Goal: Transaction & Acquisition: Book appointment/travel/reservation

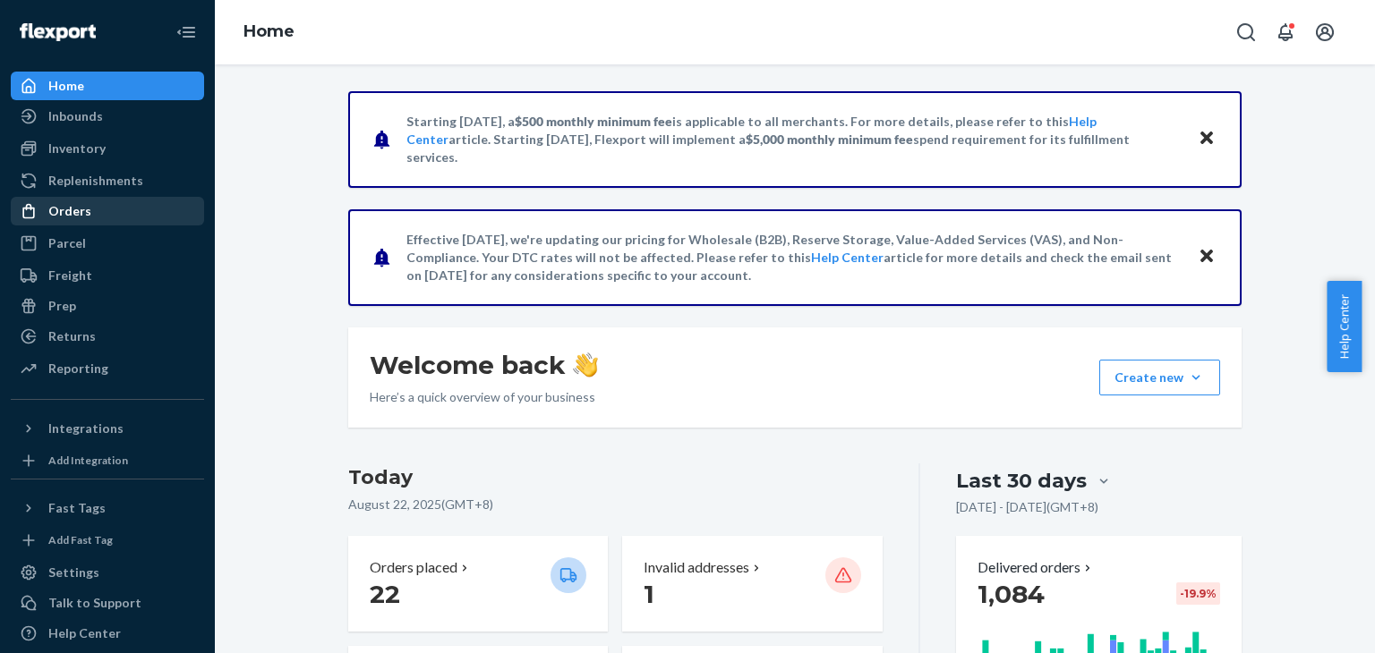
click at [84, 216] on div "Orders" at bounding box center [69, 211] width 43 height 18
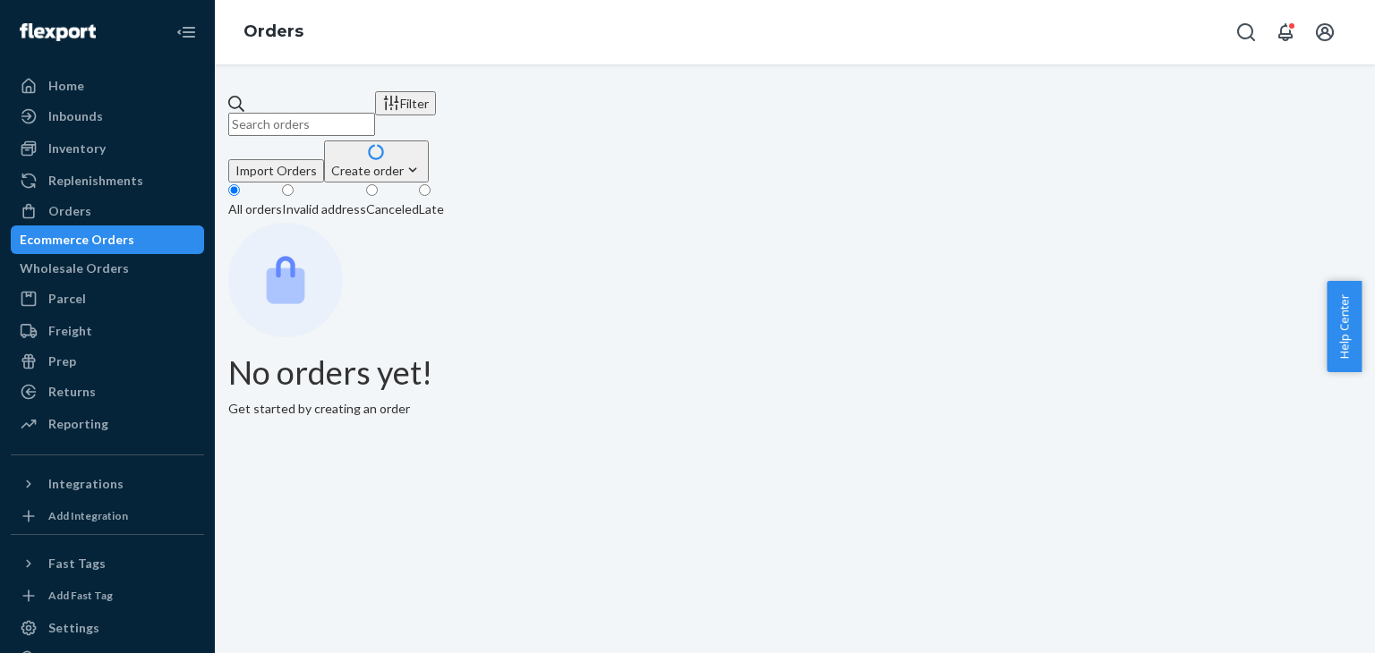
click at [375, 113] on input "text" at bounding box center [301, 124] width 147 height 23
paste input "TX1150805"
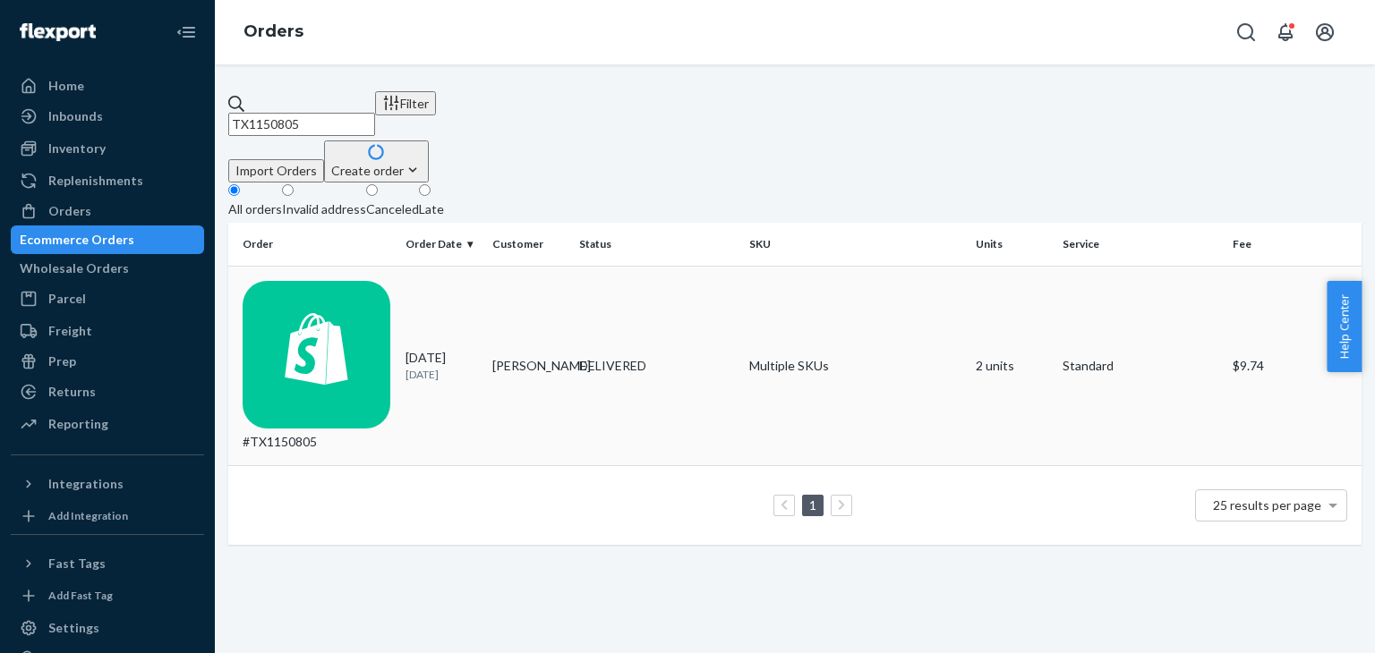
type input "TX1150805"
click at [372, 266] on td "#TX1150805" at bounding box center [313, 366] width 170 height 200
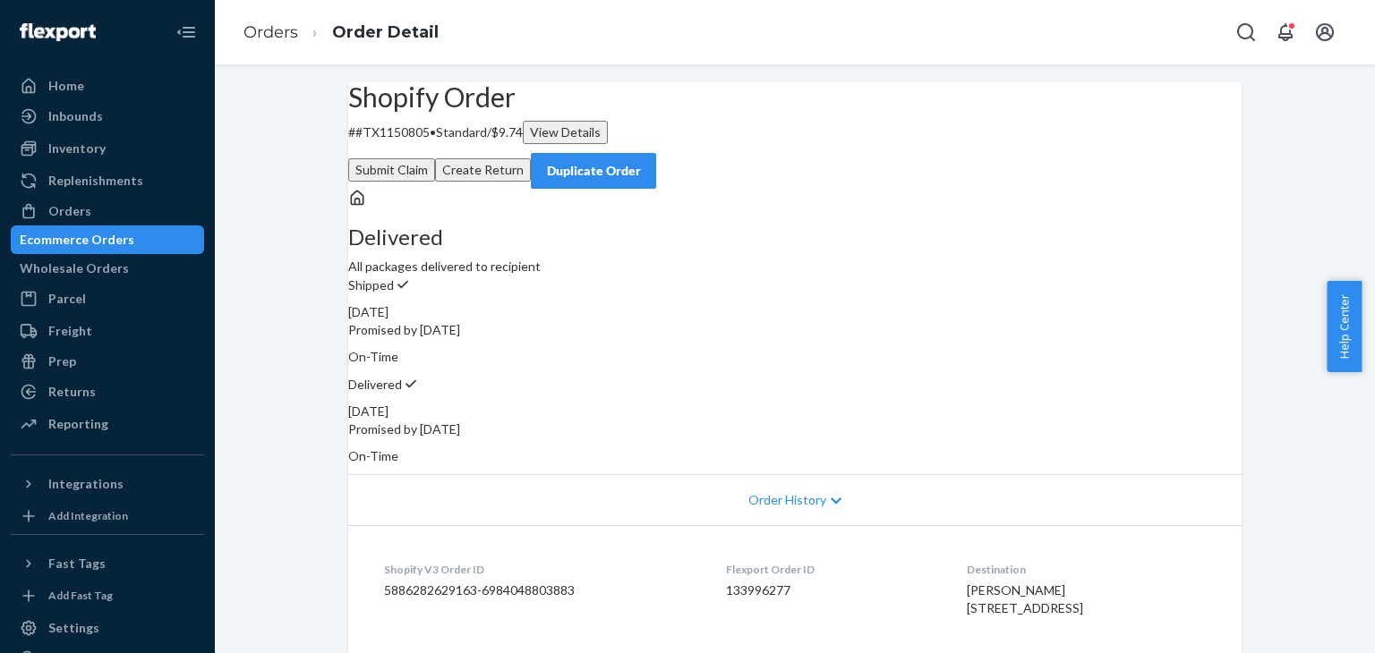
click at [656, 156] on button "Duplicate Order" at bounding box center [593, 171] width 125 height 36
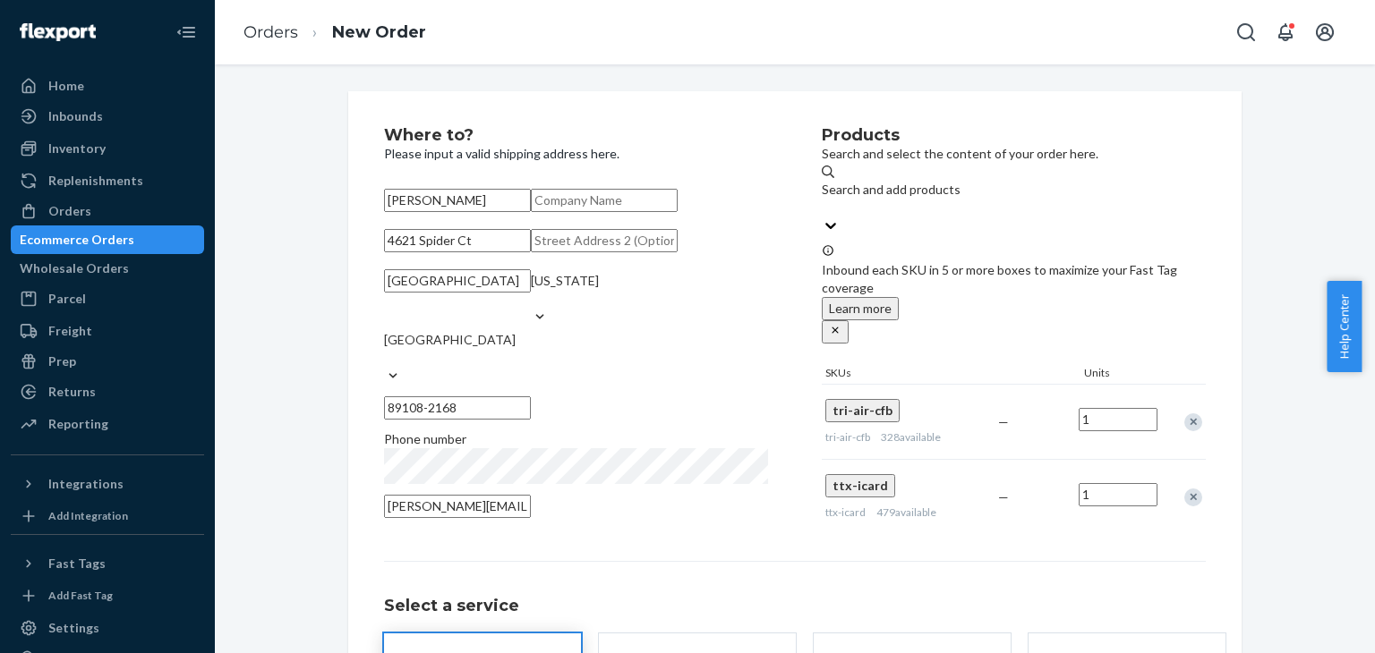
click at [1184, 489] on div "Remove Item" at bounding box center [1193, 498] width 18 height 18
drag, startPoint x: 487, startPoint y: 294, endPoint x: 349, endPoint y: 274, distance: 139.4
click at [349, 274] on div "Where to? Please input a valid shipping address here. [PERSON_NAME] [STREET_ADD…" at bounding box center [794, 458] width 893 height 734
paste input "[STREET_ADDRESS] [GEOGRAPHIC_DATA]"
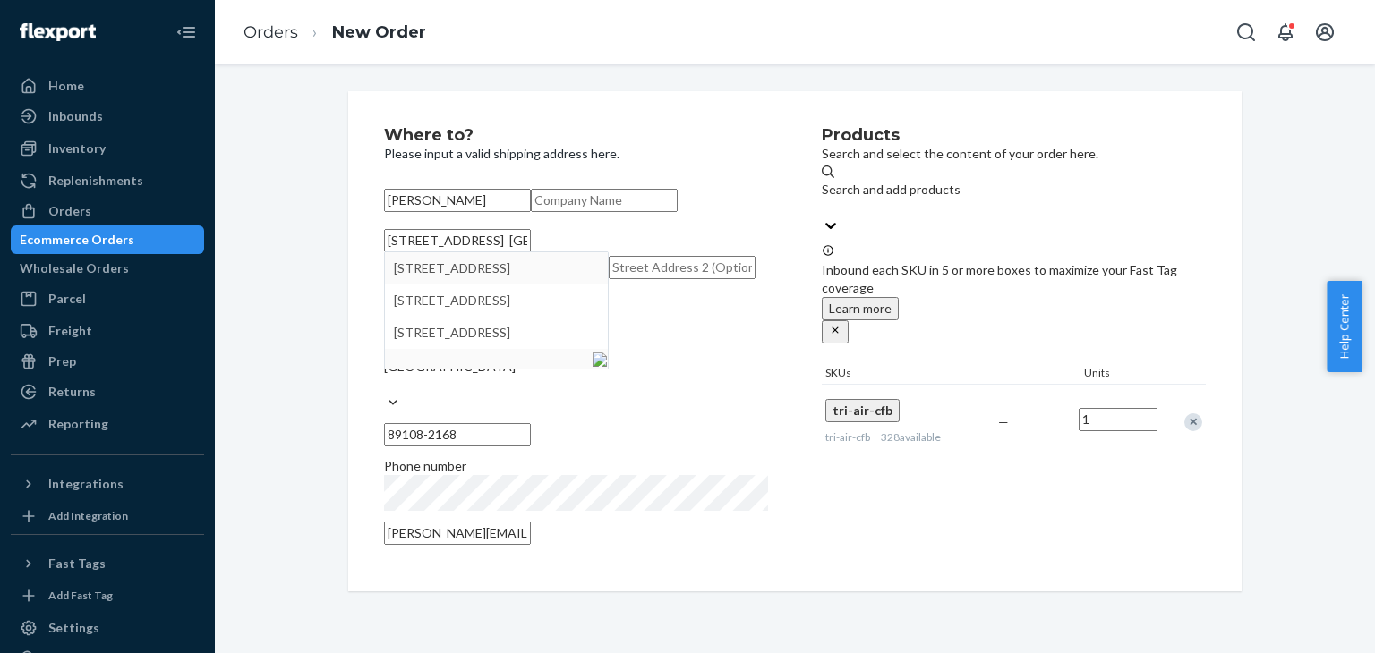
type input "[STREET_ADDRESS] [GEOGRAPHIC_DATA]"
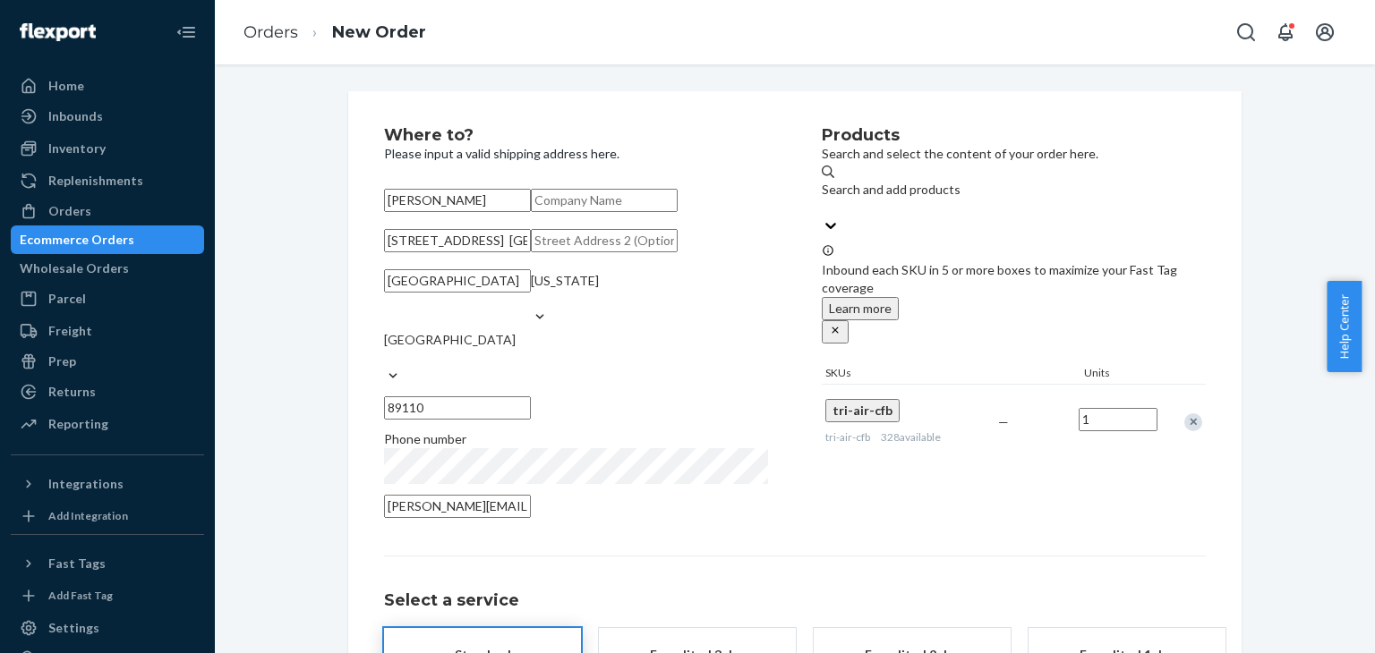
scroll to position [233, 0]
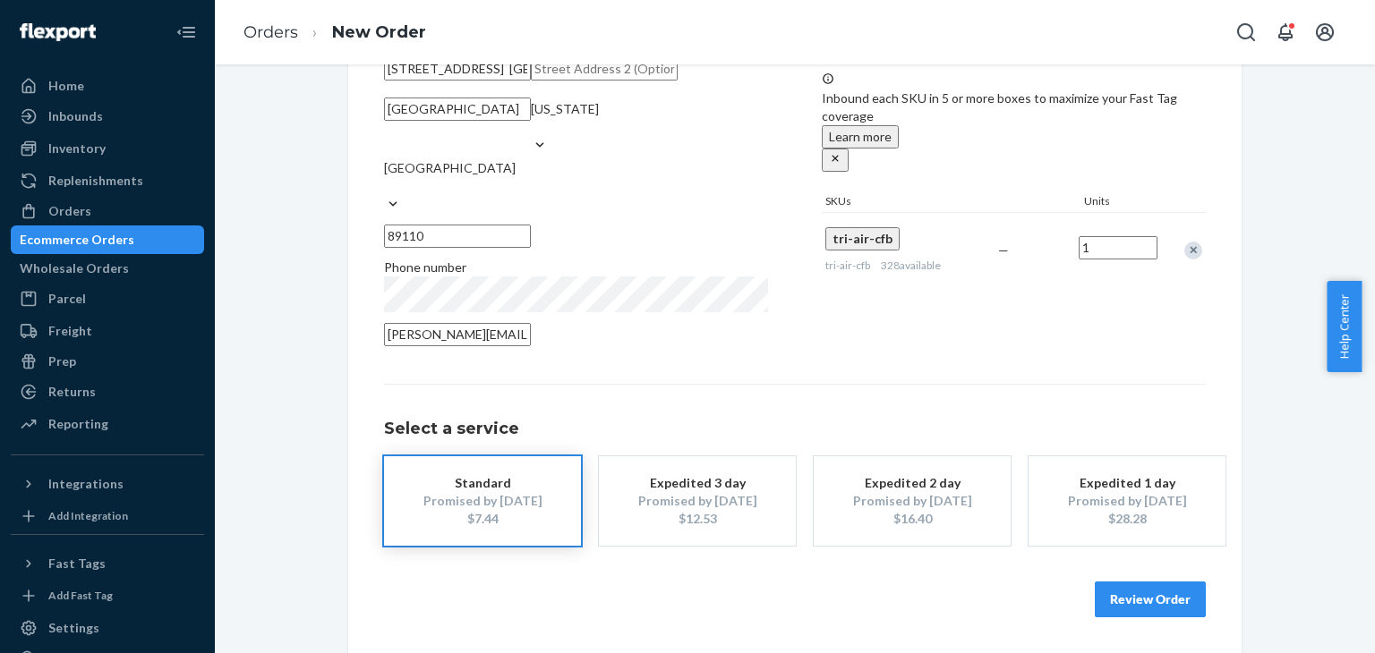
click at [1142, 610] on button "Review Order" at bounding box center [1150, 600] width 111 height 36
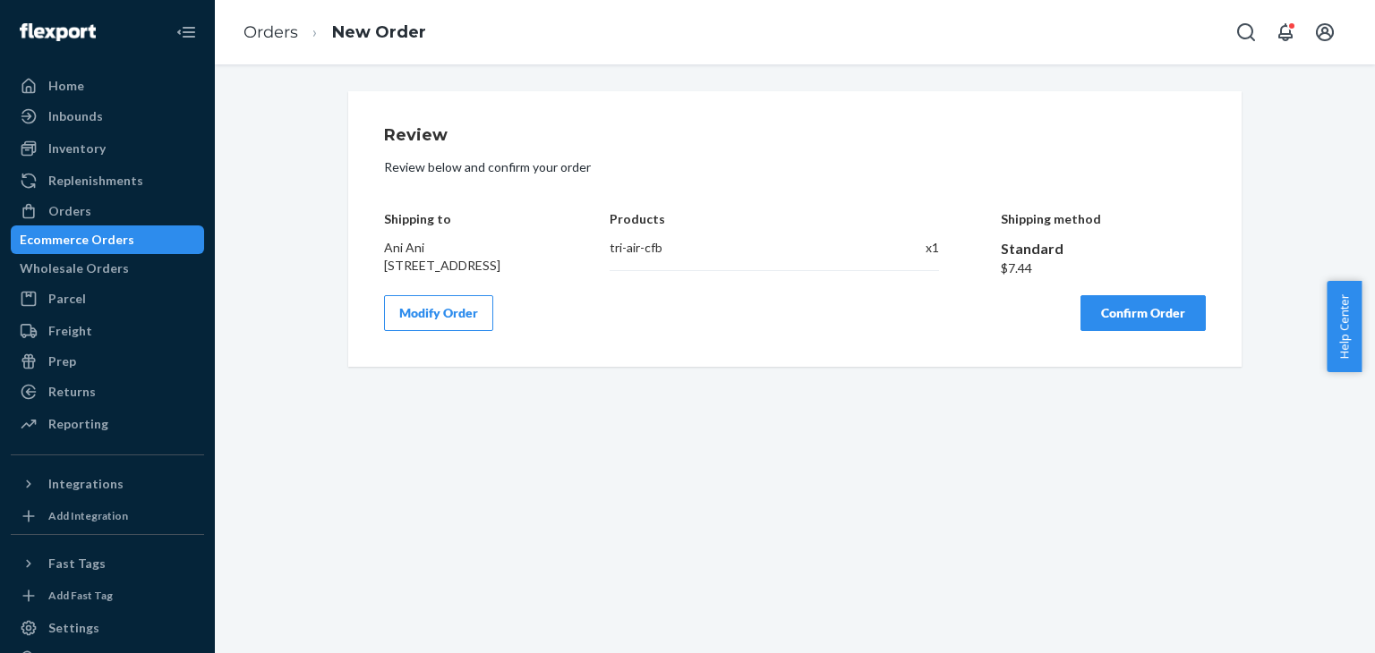
scroll to position [0, 0]
click at [1121, 329] on button "Confirm Order" at bounding box center [1142, 313] width 125 height 36
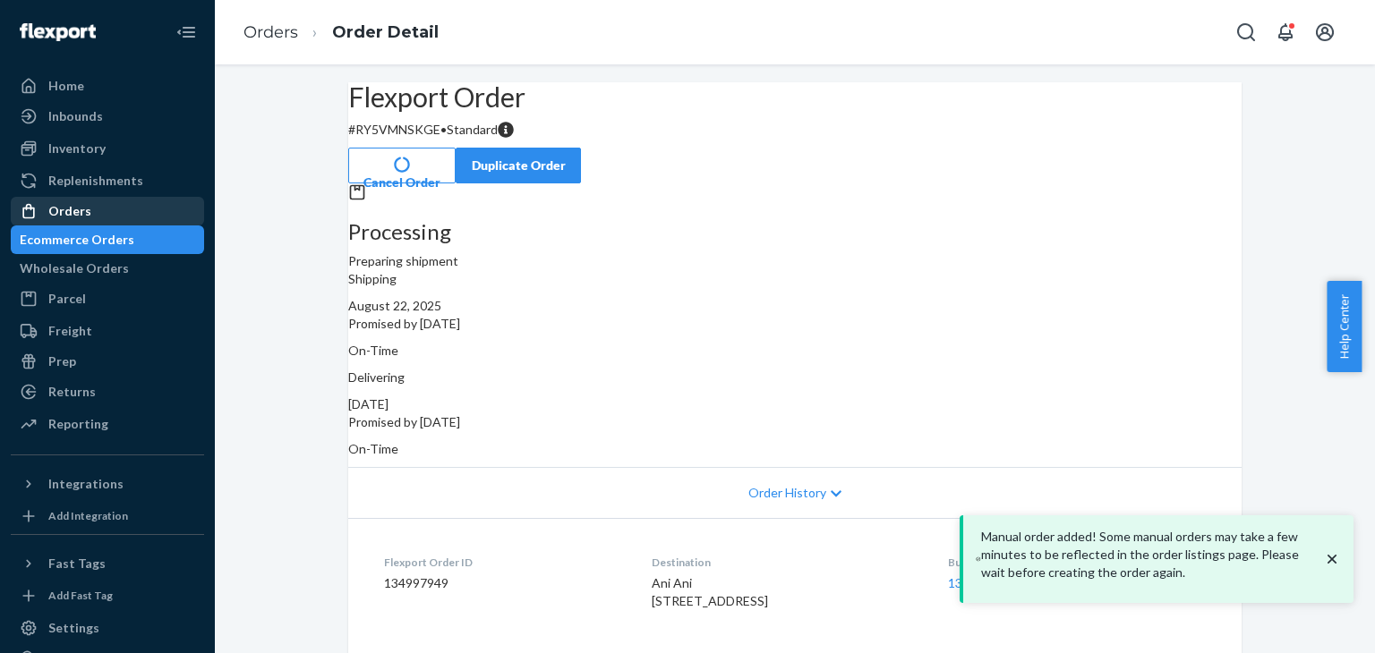
click at [81, 209] on div "Orders" at bounding box center [69, 211] width 43 height 18
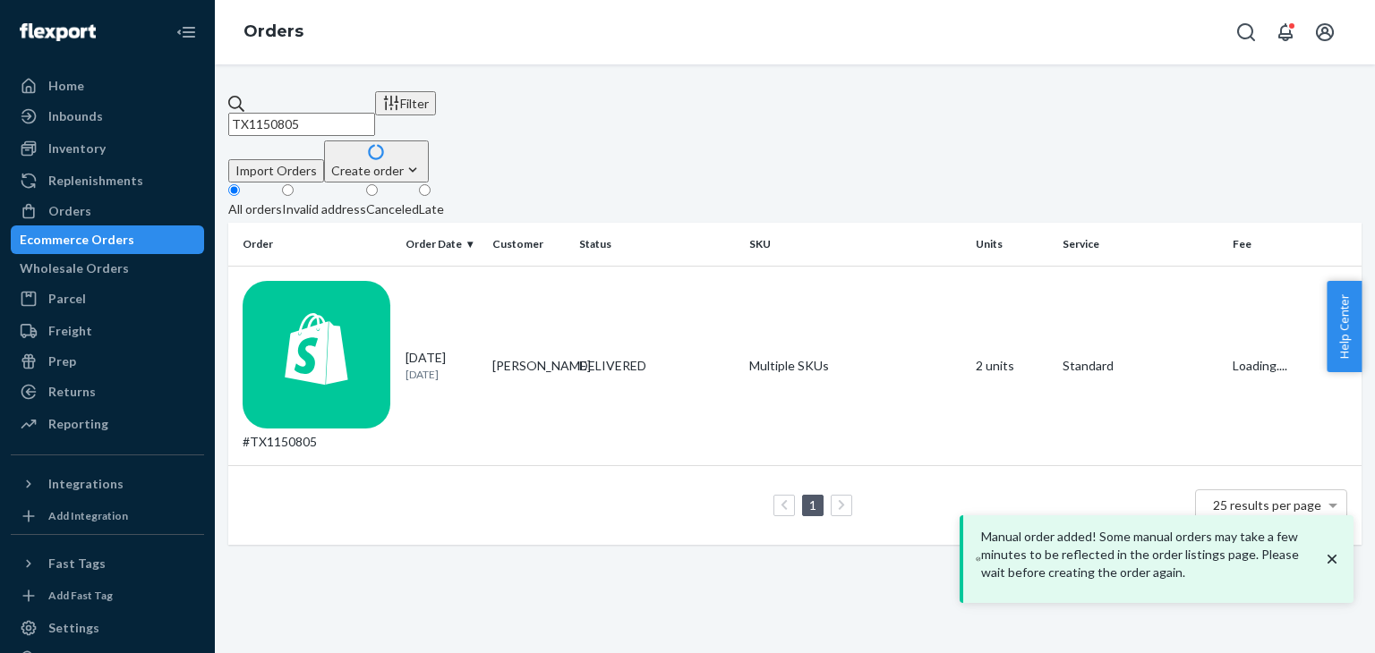
drag, startPoint x: 370, startPoint y: 119, endPoint x: 207, endPoint y: 40, distance: 180.9
click at [245, 113] on input "TX1150805" at bounding box center [301, 124] width 147 height 23
paste input "1110"
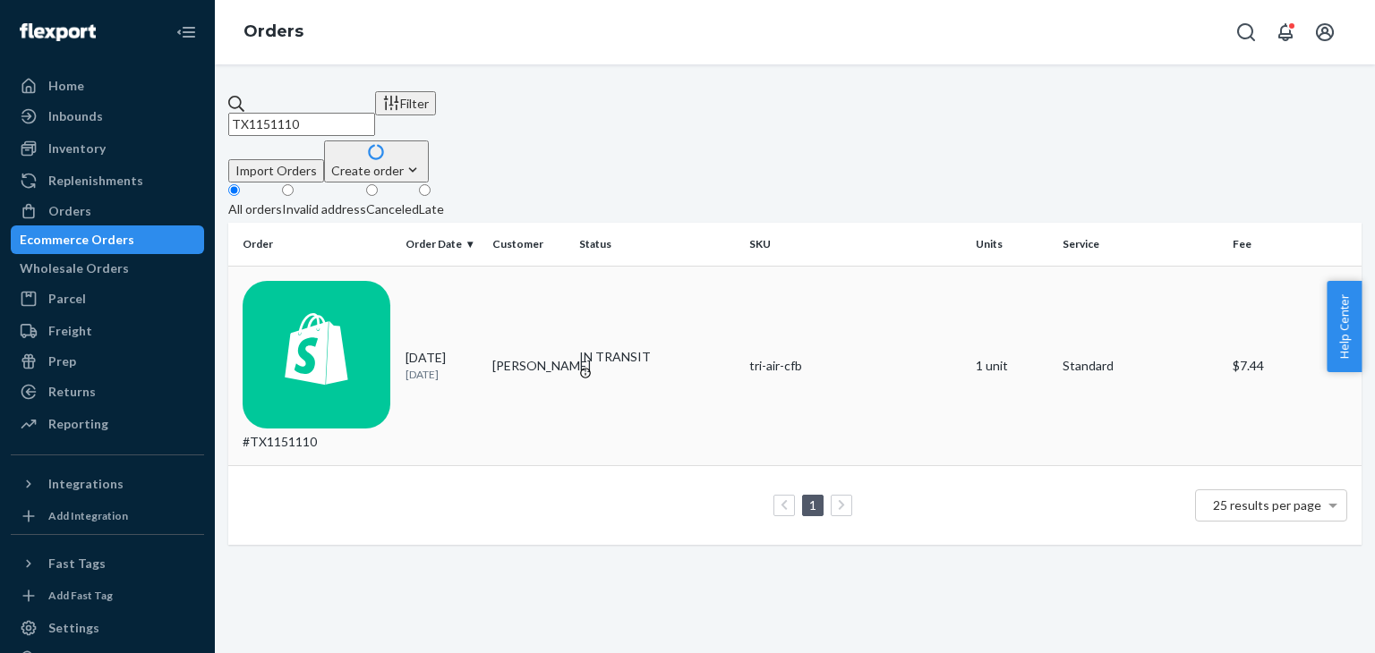
type input "TX1151110"
click at [449, 349] on div "[DATE] [DATE]" at bounding box center [441, 365] width 72 height 33
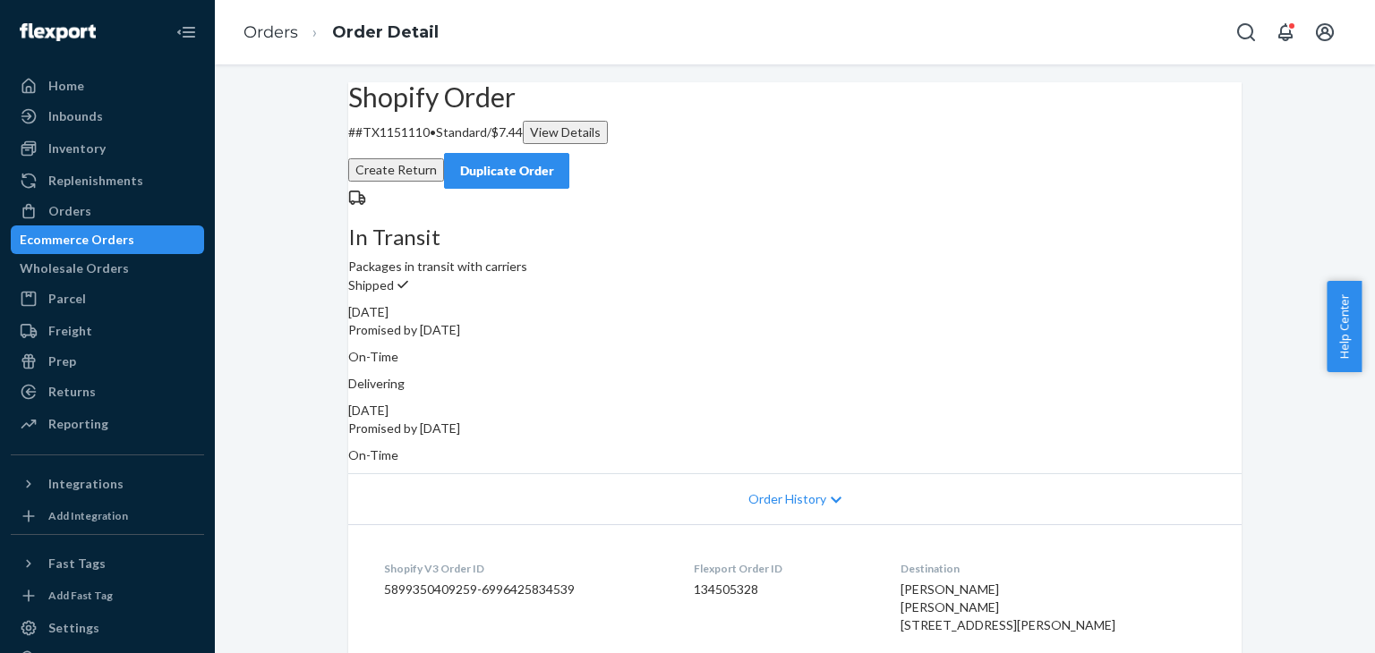
click at [569, 153] on button "Duplicate Order" at bounding box center [506, 171] width 125 height 36
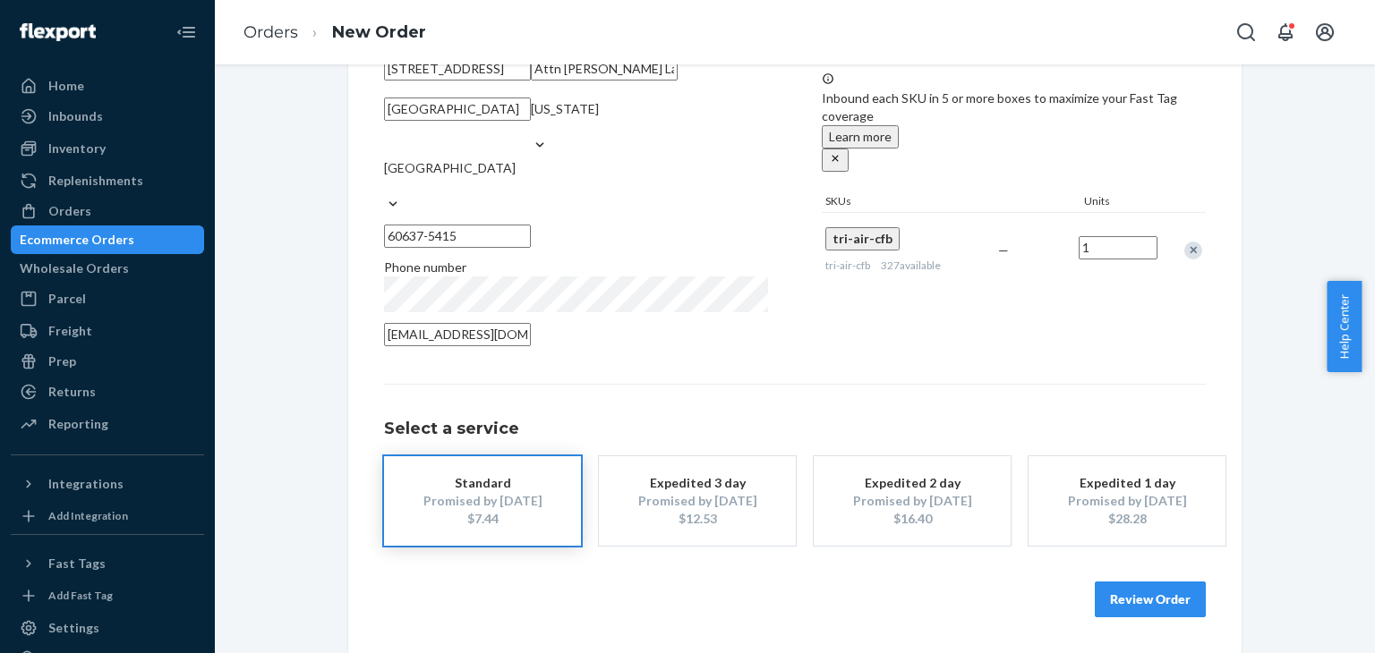
scroll to position [251, 0]
click at [662, 517] on div "$12.53" at bounding box center [697, 519] width 143 height 18
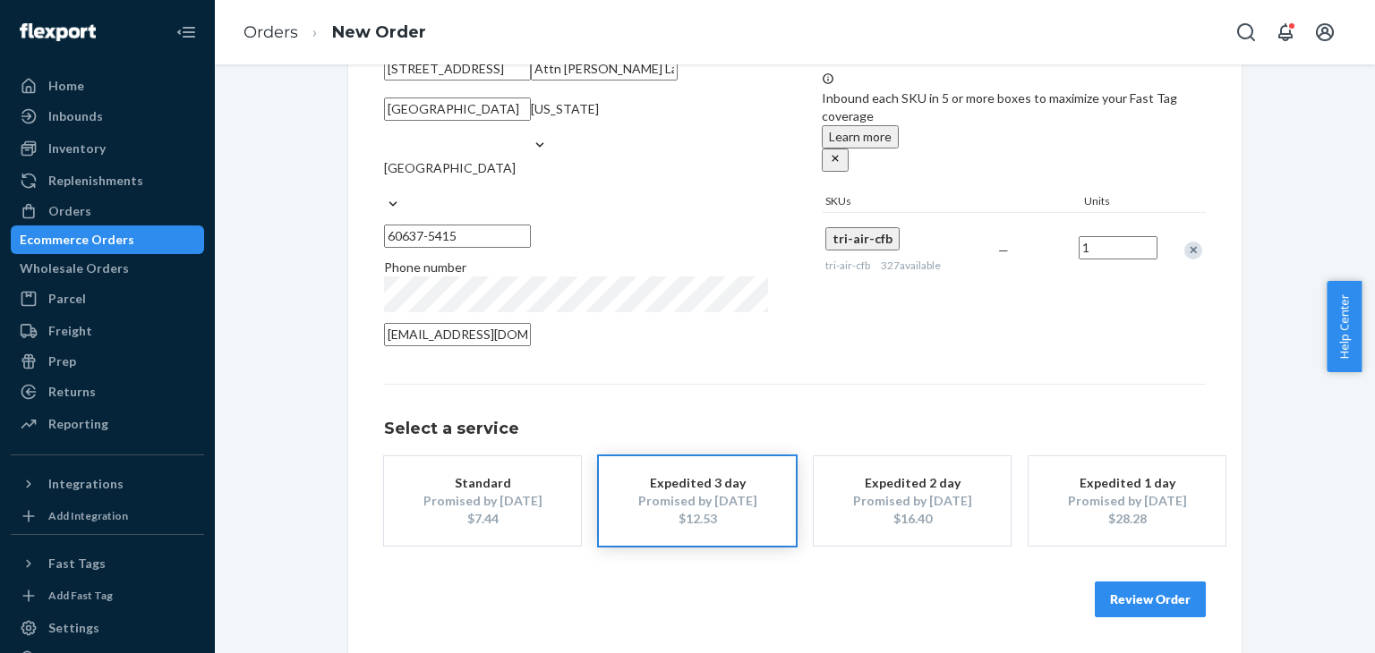
click at [1122, 595] on button "Review Order" at bounding box center [1150, 600] width 111 height 36
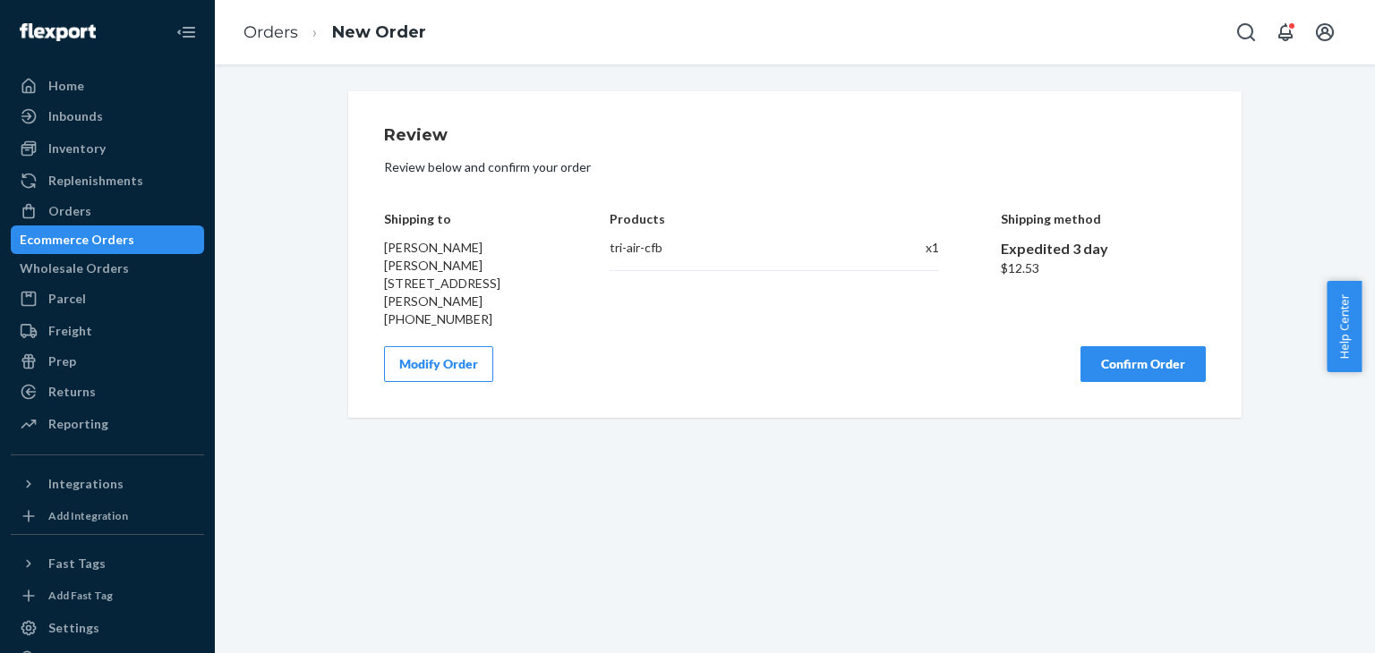
scroll to position [0, 0]
click at [1123, 376] on button "Confirm Order" at bounding box center [1142, 364] width 125 height 36
